Goal: Information Seeking & Learning: Learn about a topic

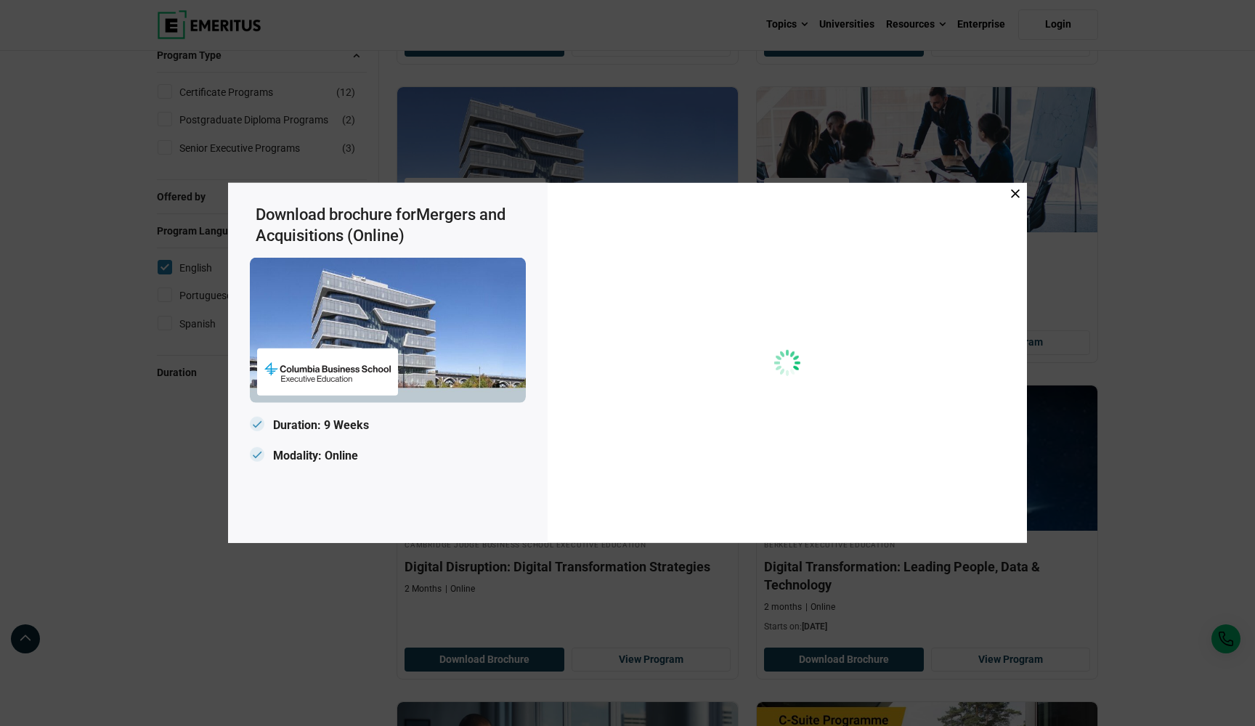
click at [1015, 195] on icon at bounding box center [1015, 194] width 9 height 9
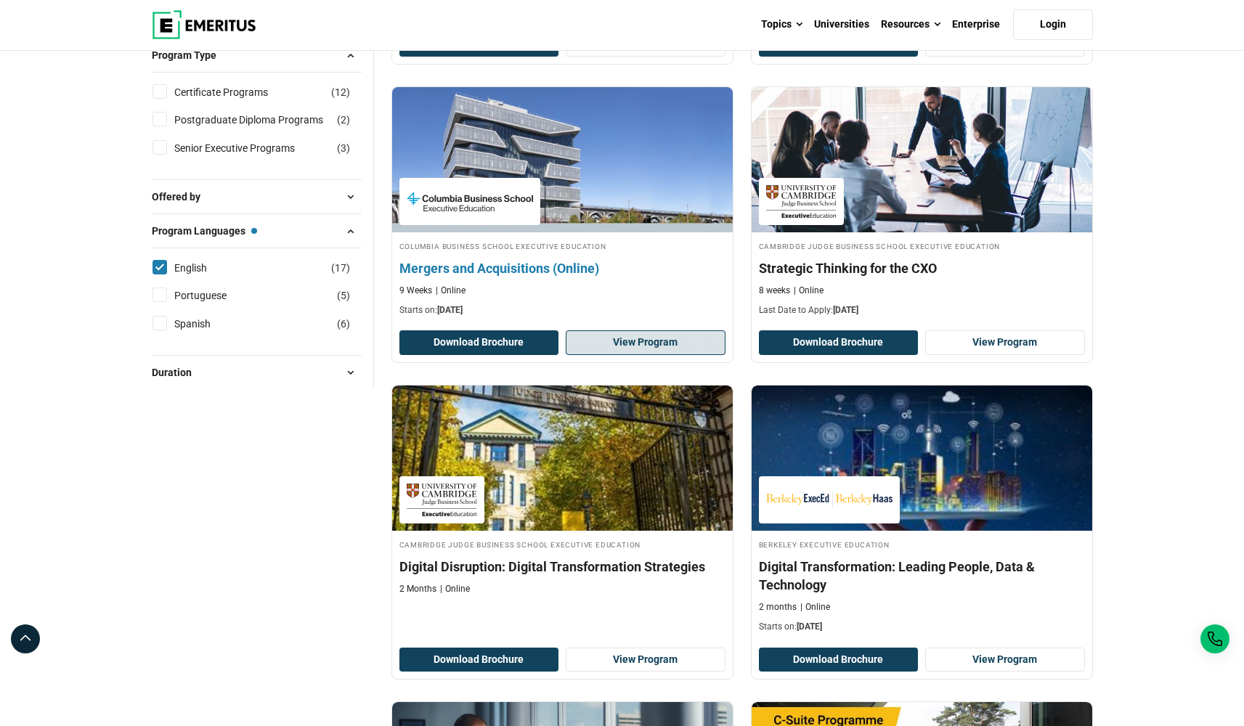
click at [622, 355] on link "View Program" at bounding box center [646, 342] width 160 height 25
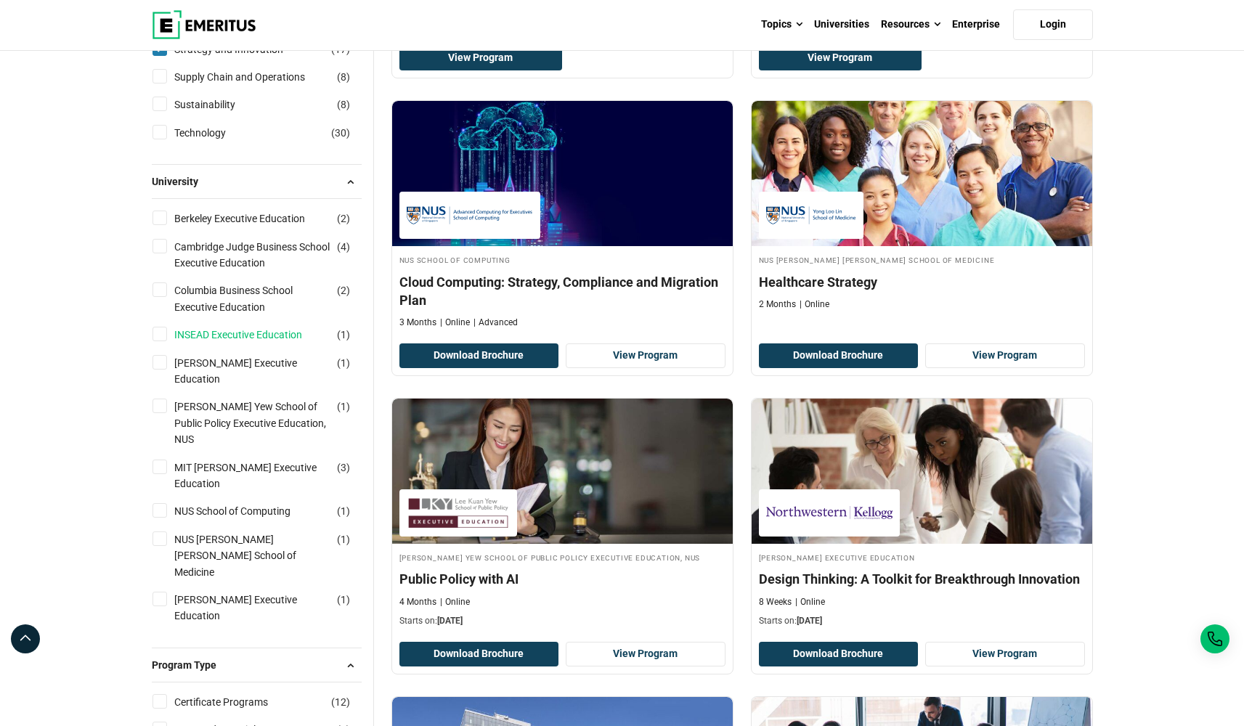
scroll to position [731, 0]
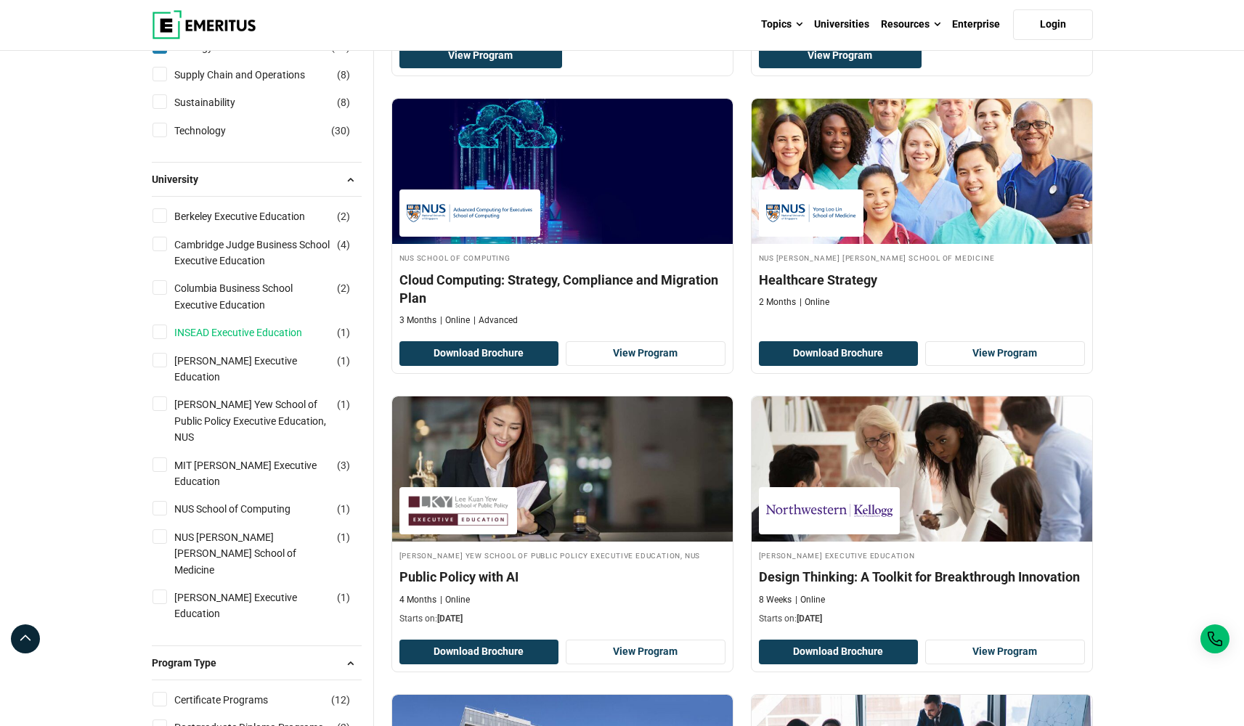
click at [259, 341] on link "INSEAD Executive Education" at bounding box center [252, 333] width 157 height 16
checkbox input "true"
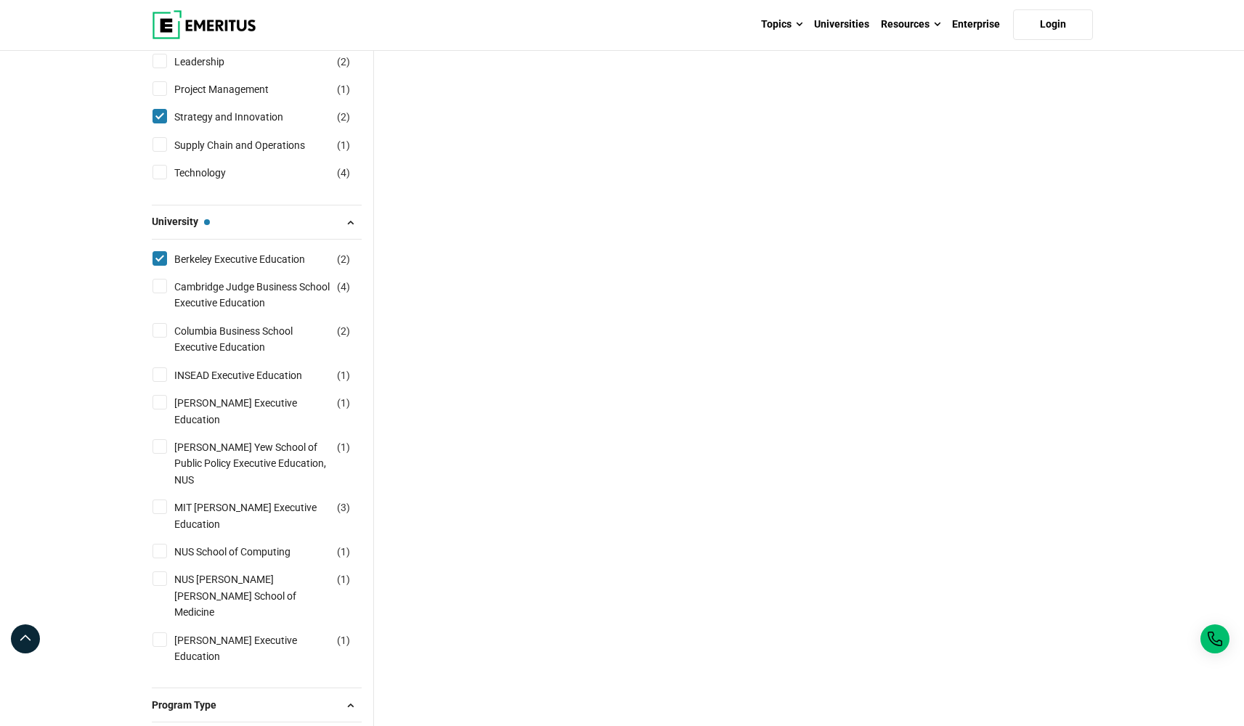
scroll to position [495, 0]
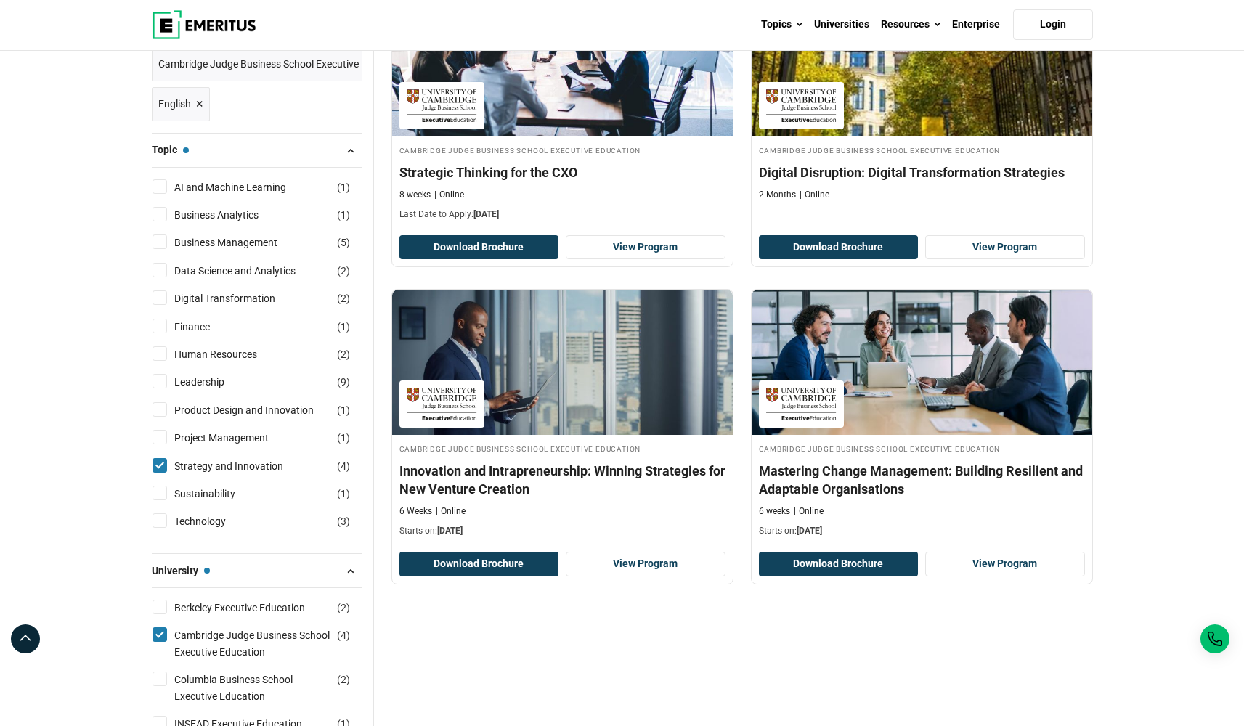
scroll to position [225, 0]
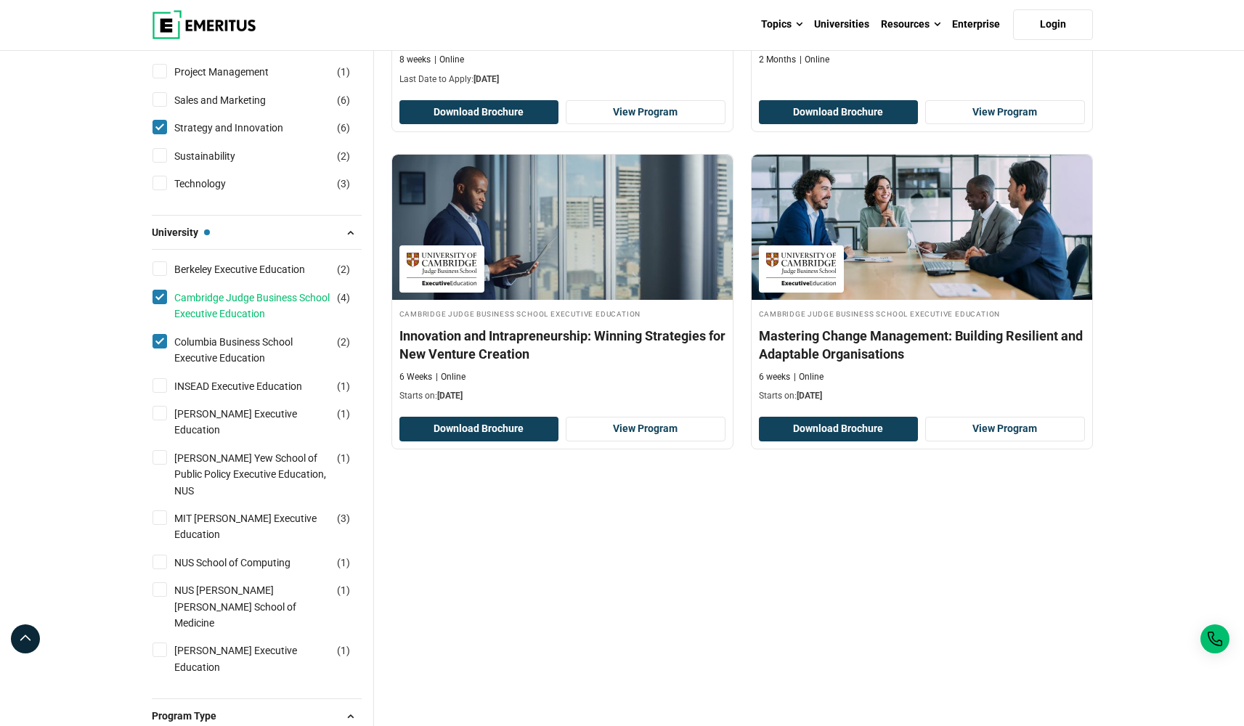
scroll to position [723, 0]
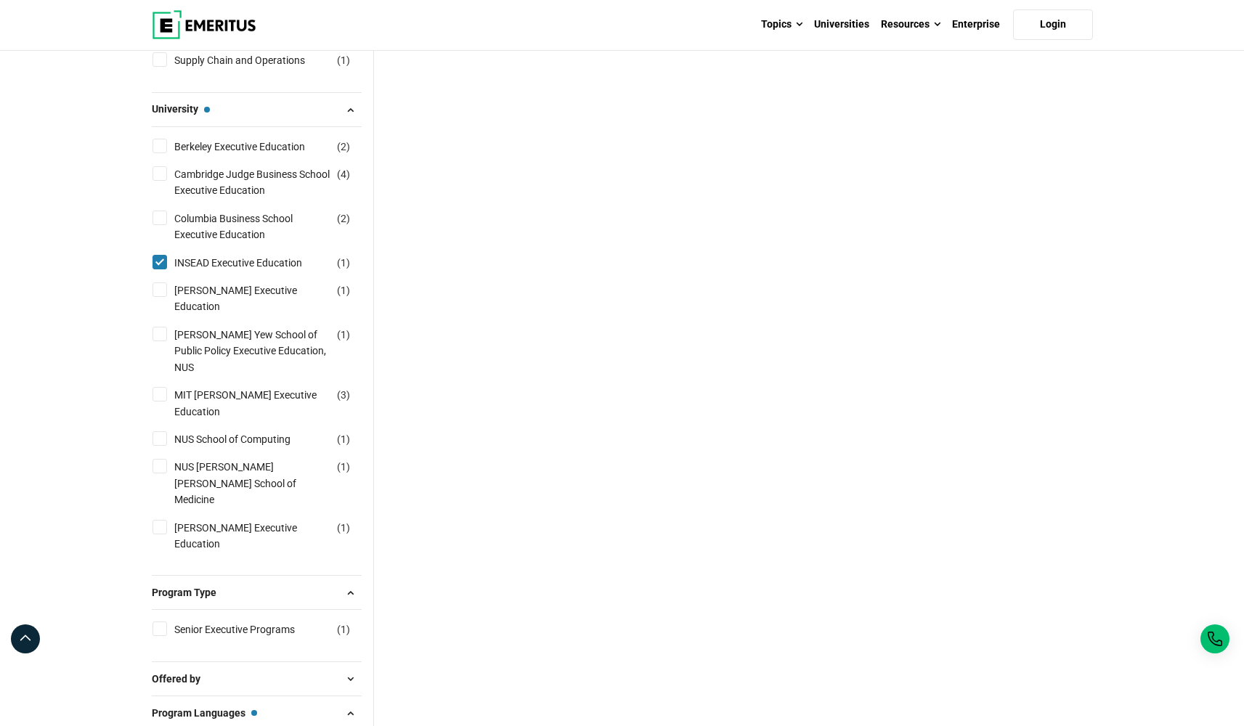
scroll to position [487, 0]
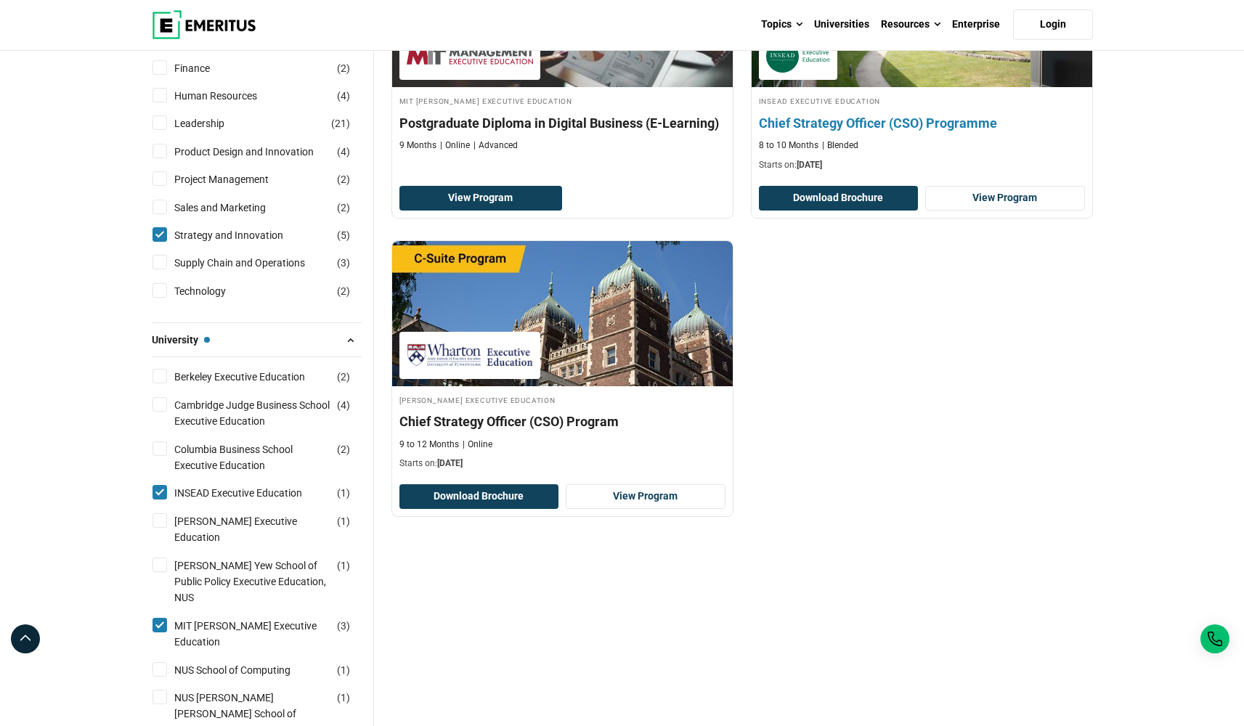
scroll to position [593, 0]
